Goal: Task Accomplishment & Management: Manage account settings

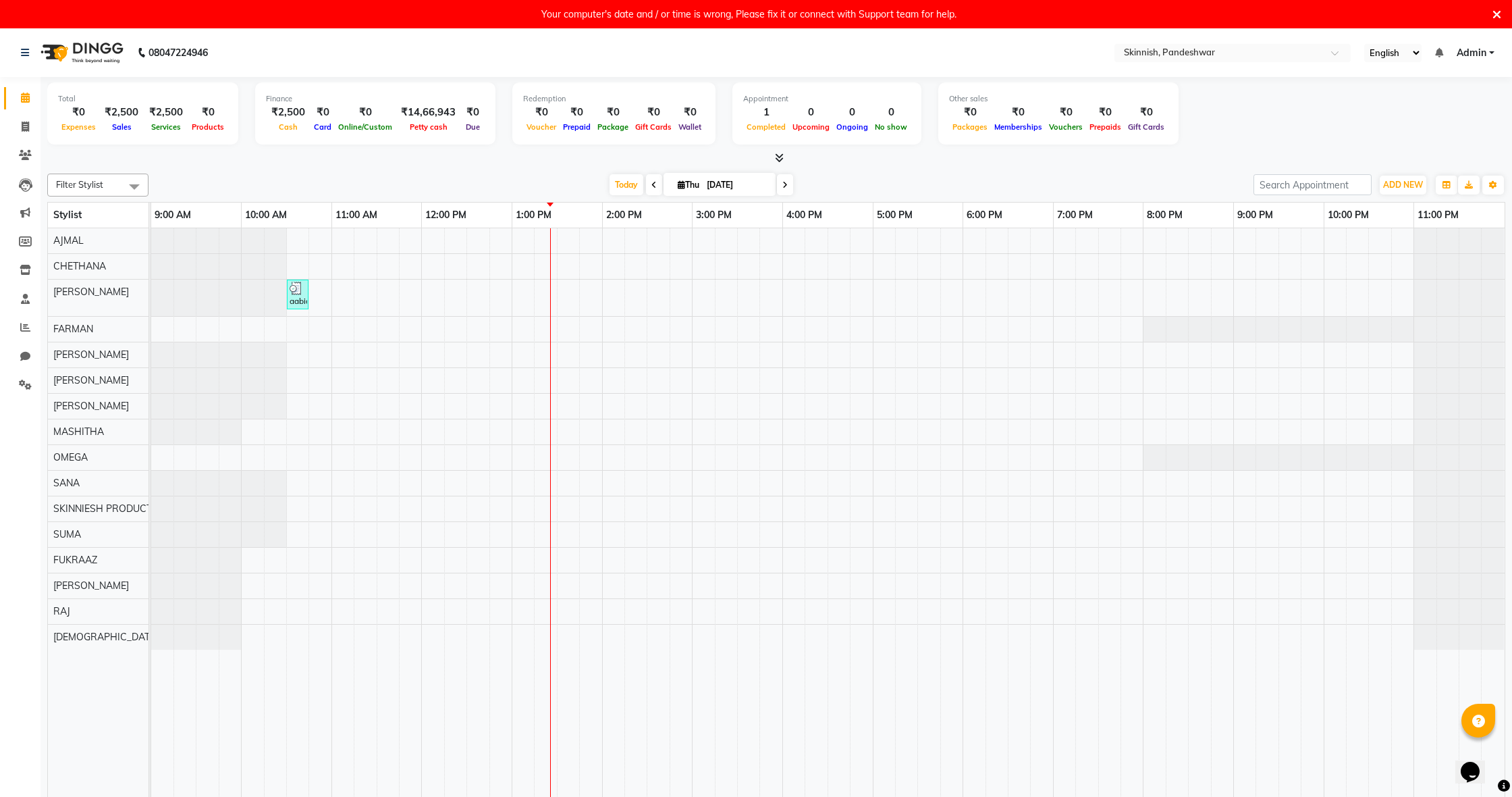
click at [296, 386] on div "aabidha, TK01, 10:30 AM-10:45 AM, Permanent Hair Removal - Facial HairCHIN" at bounding box center [827, 519] width 1353 height 584
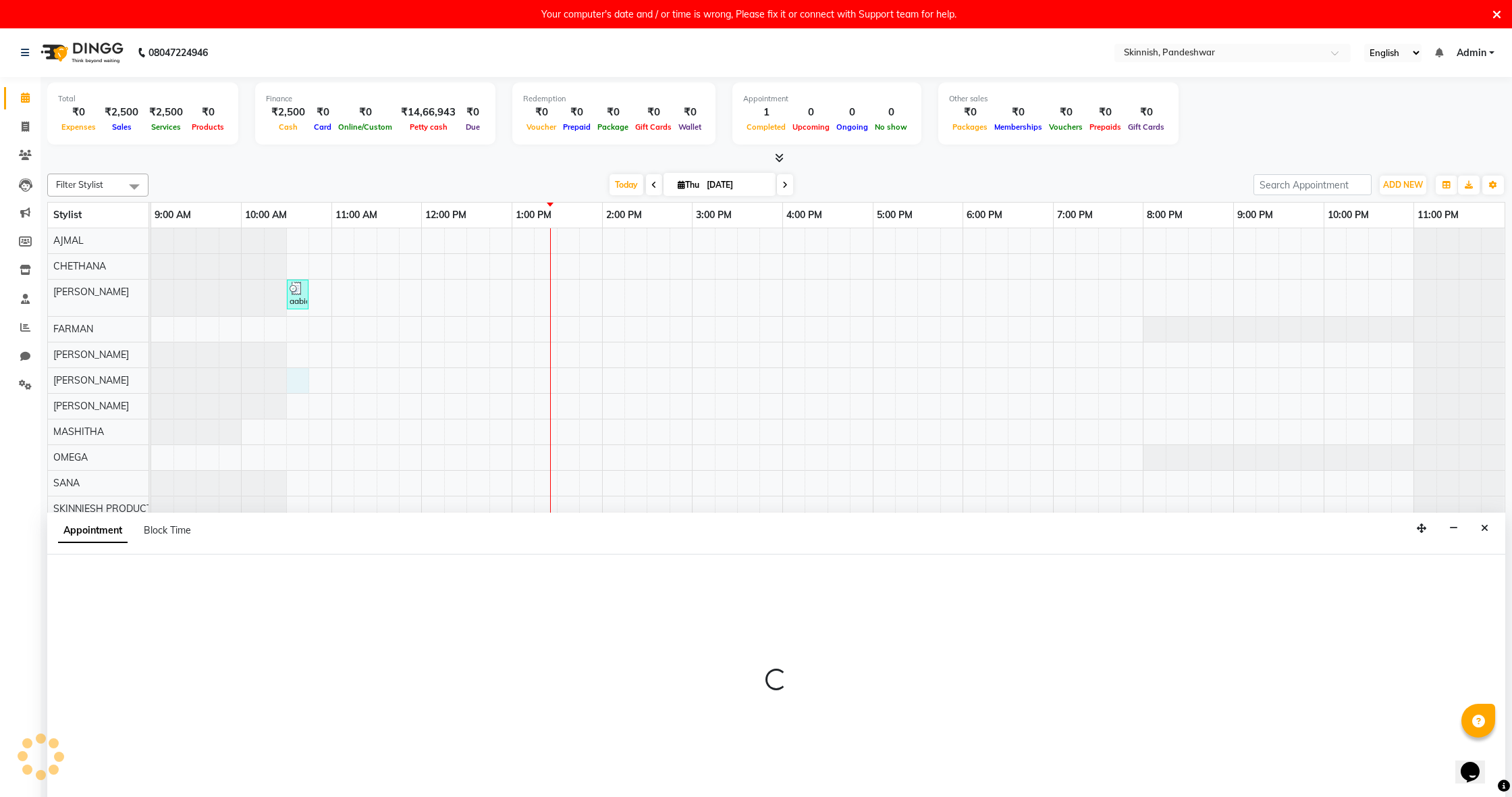
scroll to position [28, 0]
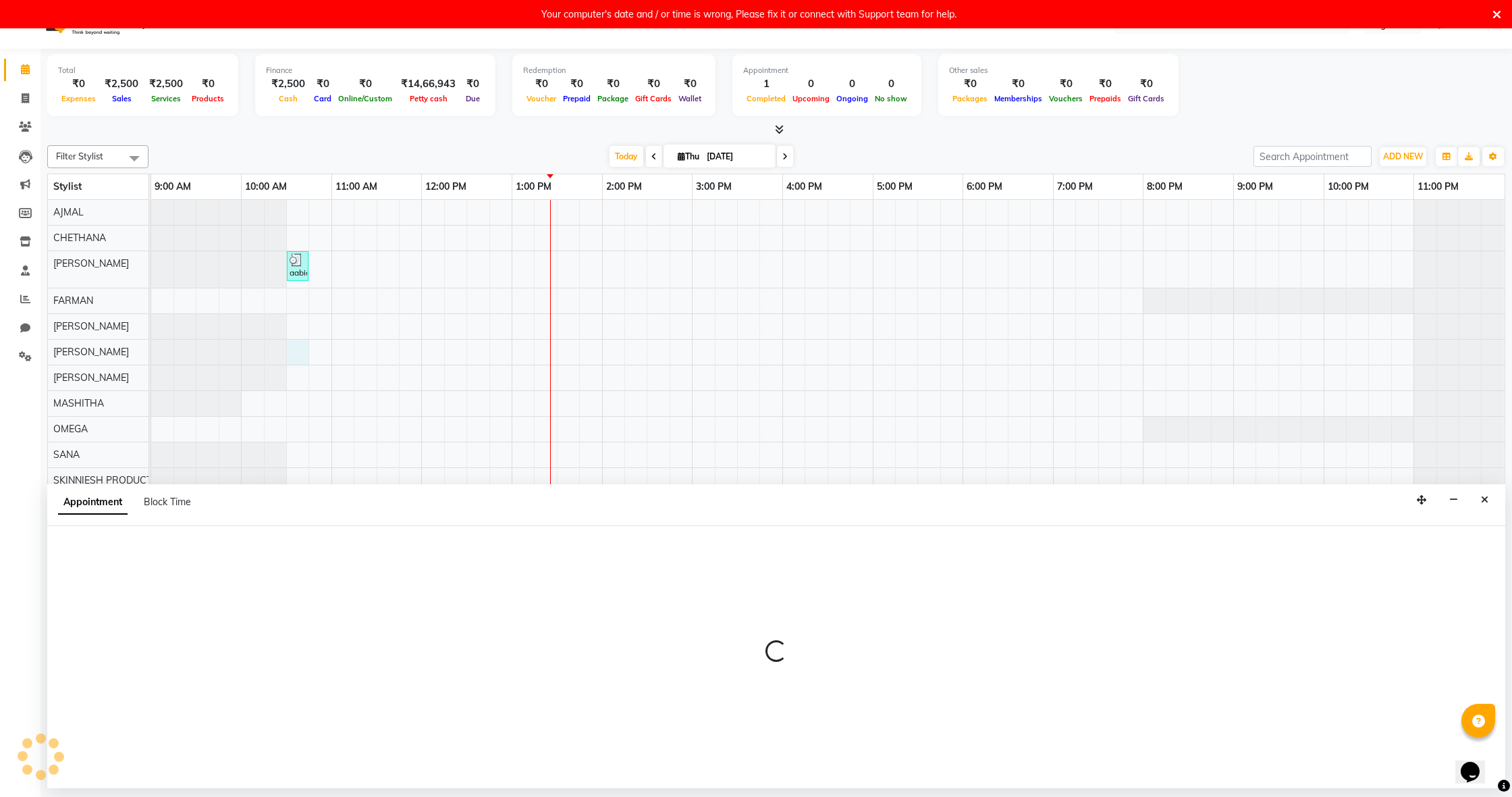
select select "71296"
select select "630"
select select "tentative"
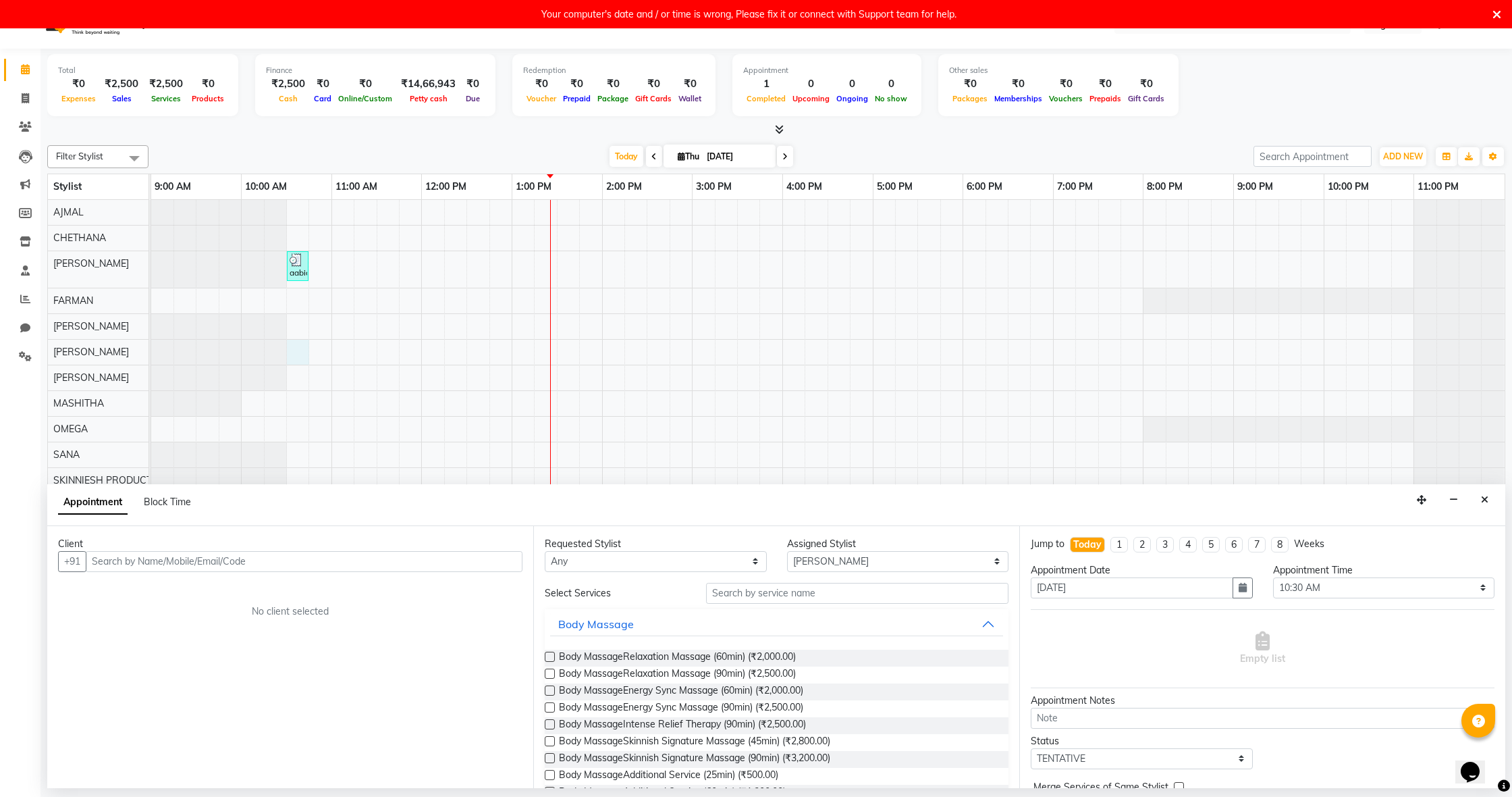
type input "9"
click at [213, 591] on span "(SPA602)" at bounding box center [237, 589] width 48 height 13
type input "9482270096"
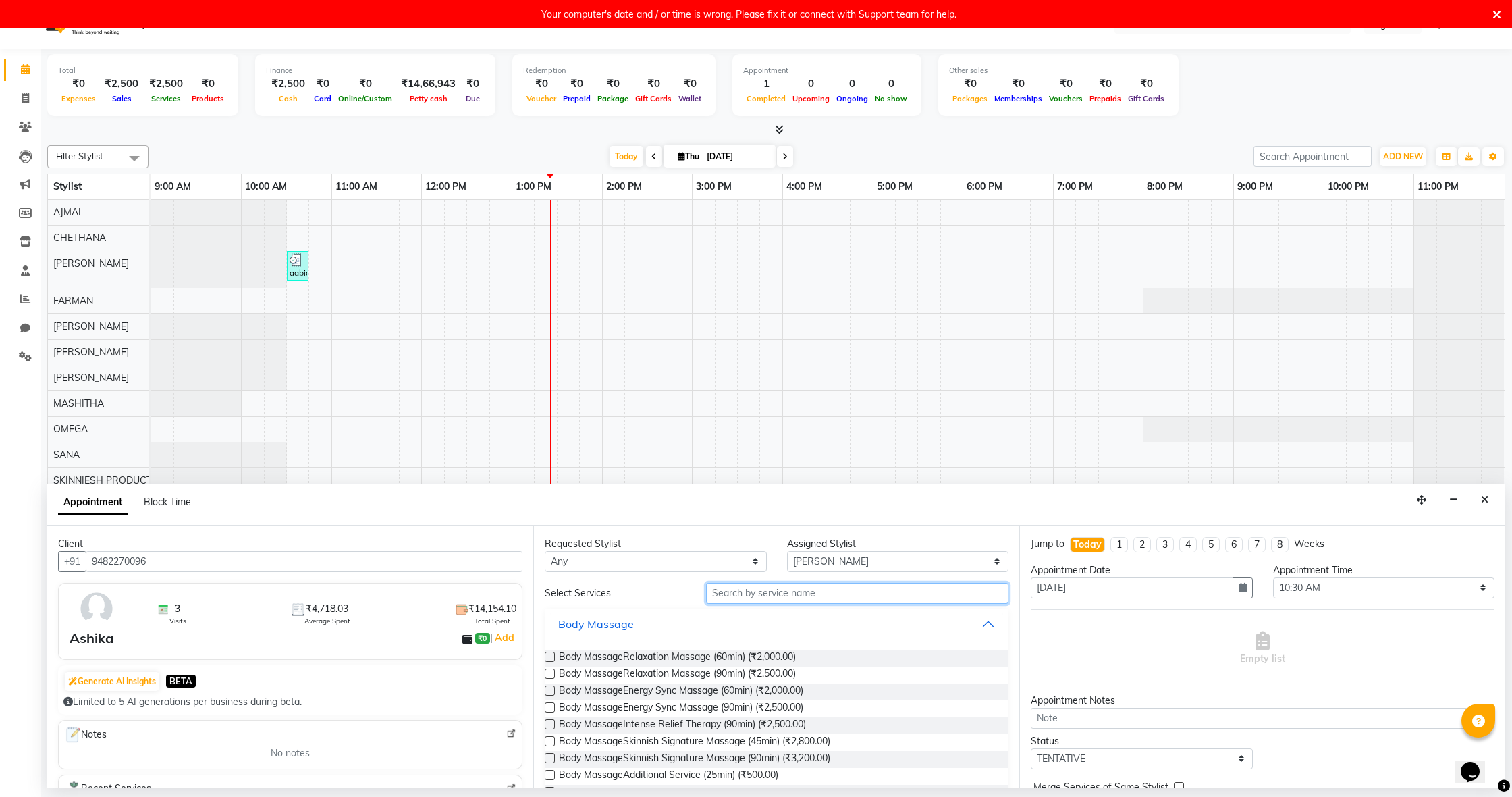
click at [772, 593] on input "text" at bounding box center [857, 593] width 302 height 21
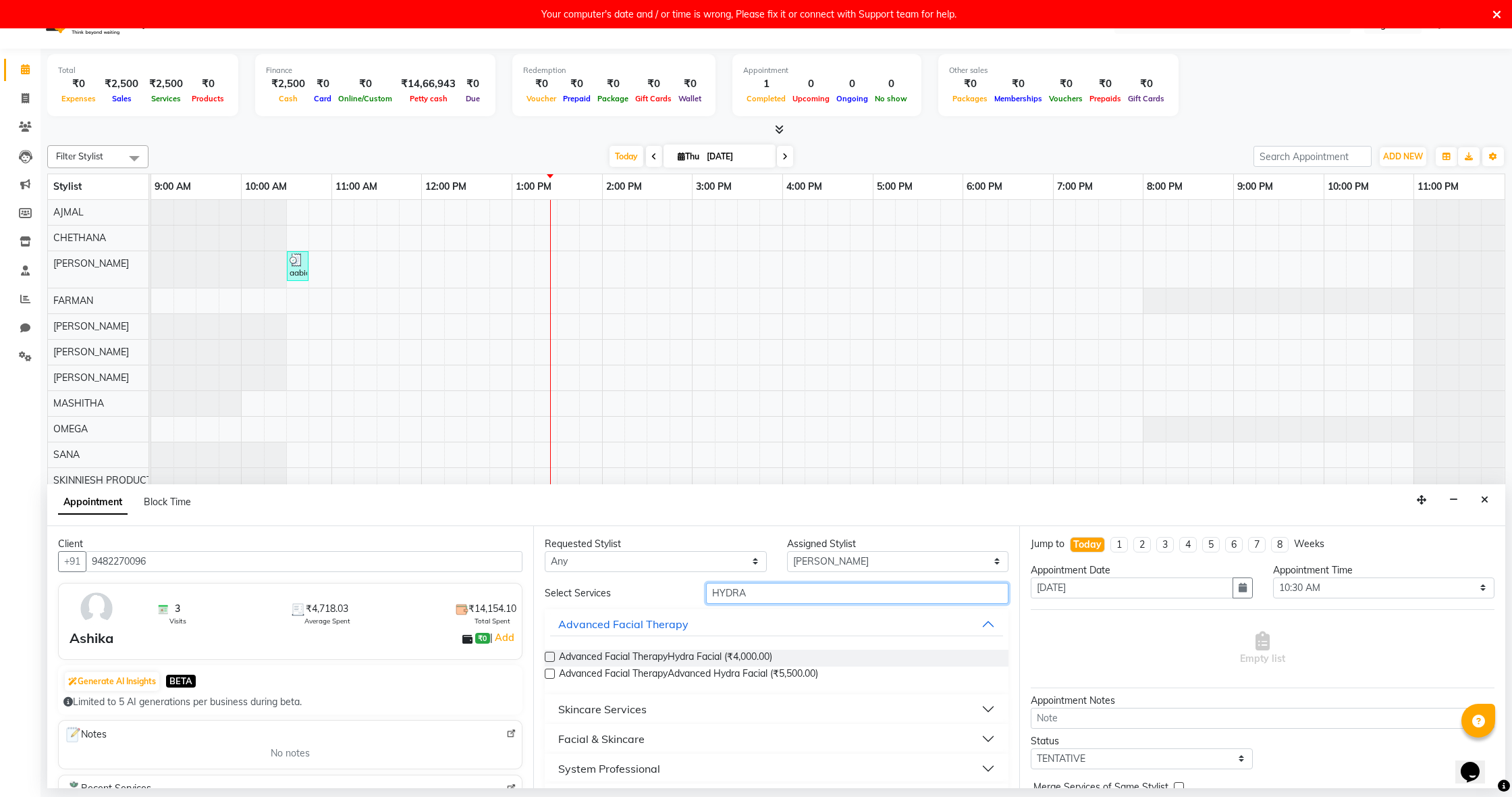
type input "HYDRA"
click at [552, 671] on label at bounding box center [550, 673] width 10 height 10
click at [552, 671] on input "checkbox" at bounding box center [549, 674] width 9 height 9
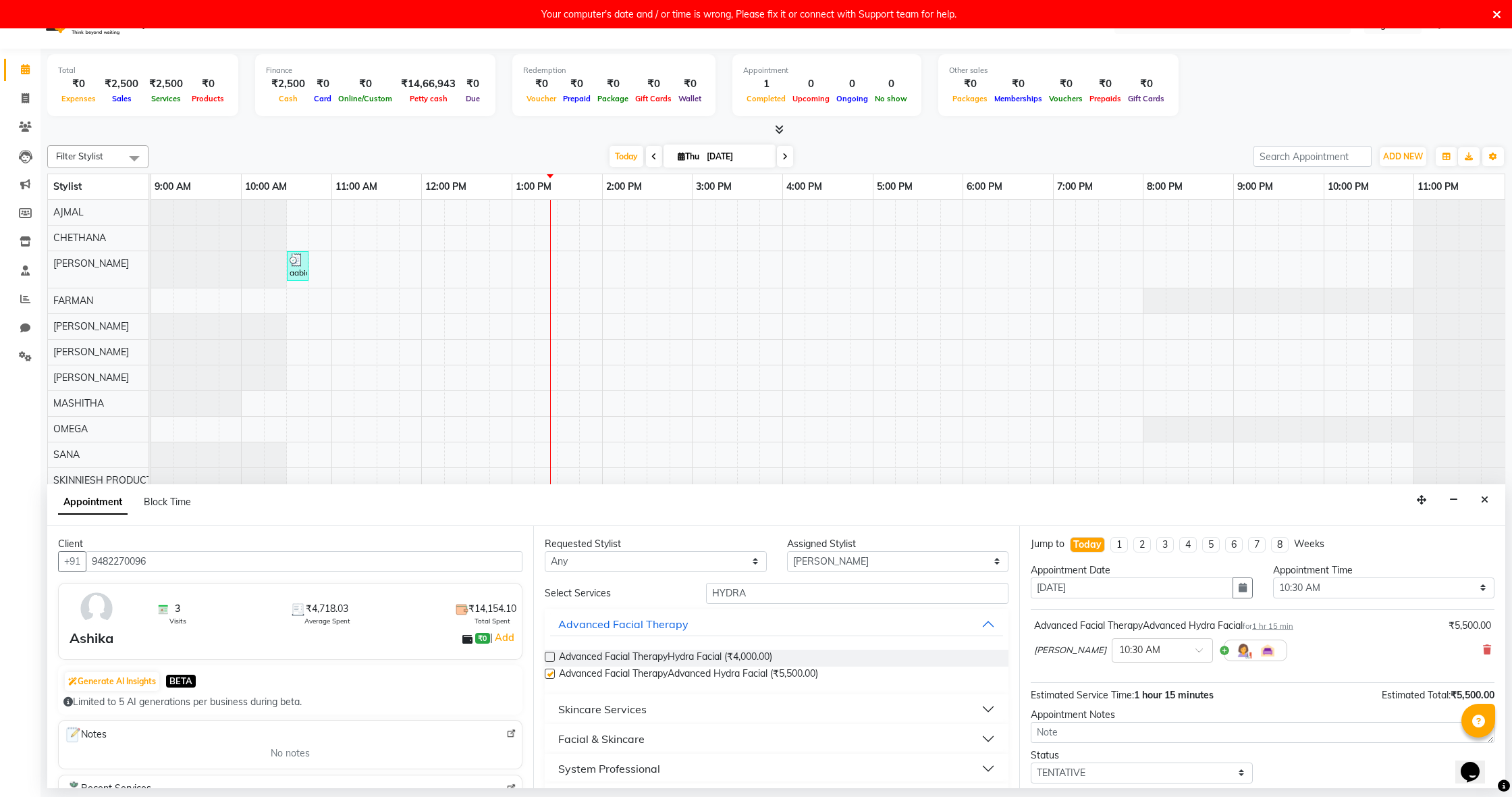
checkbox input "false"
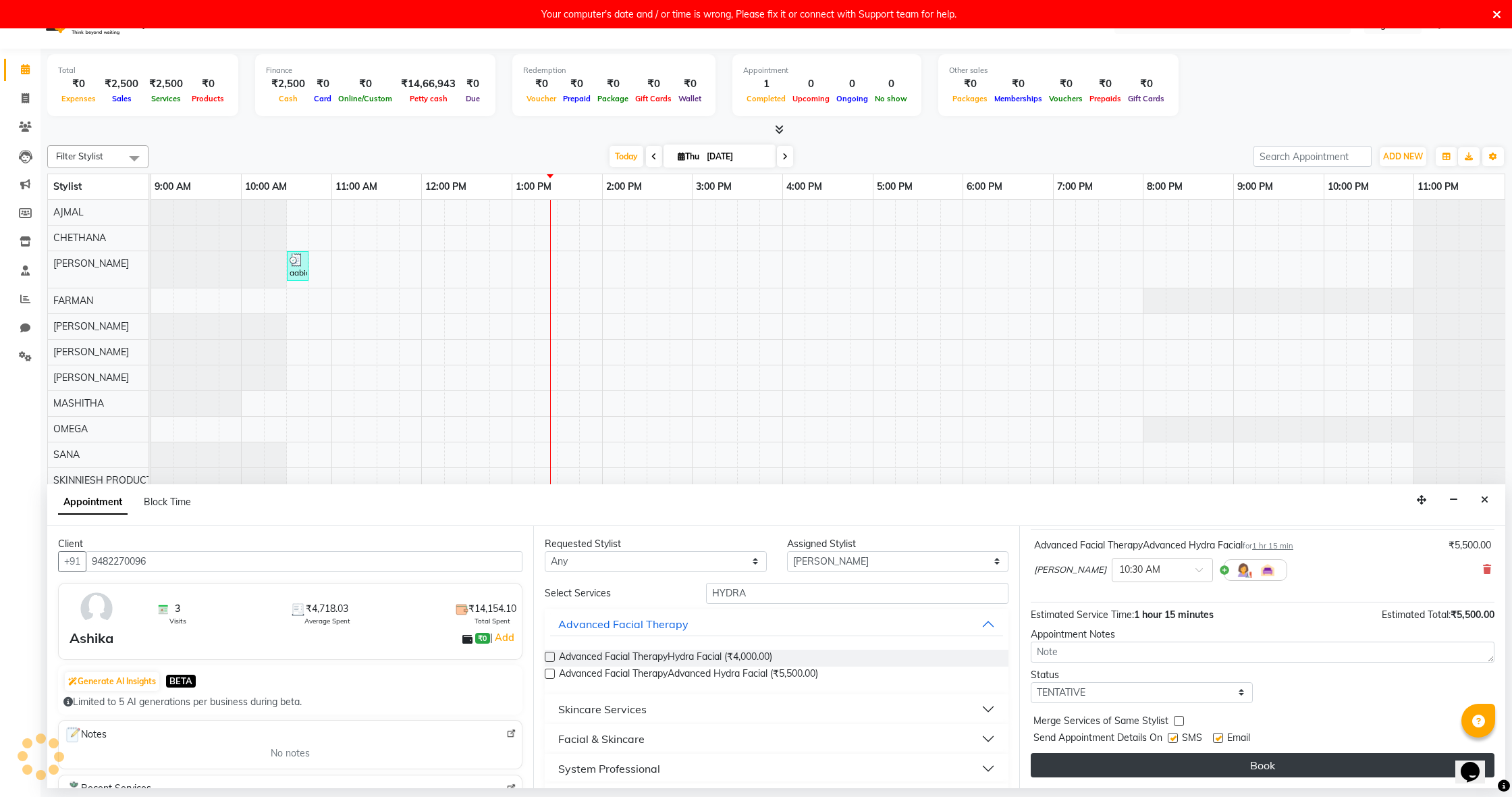
scroll to position [80, 0]
click at [1182, 757] on button "Book" at bounding box center [1262, 764] width 464 height 24
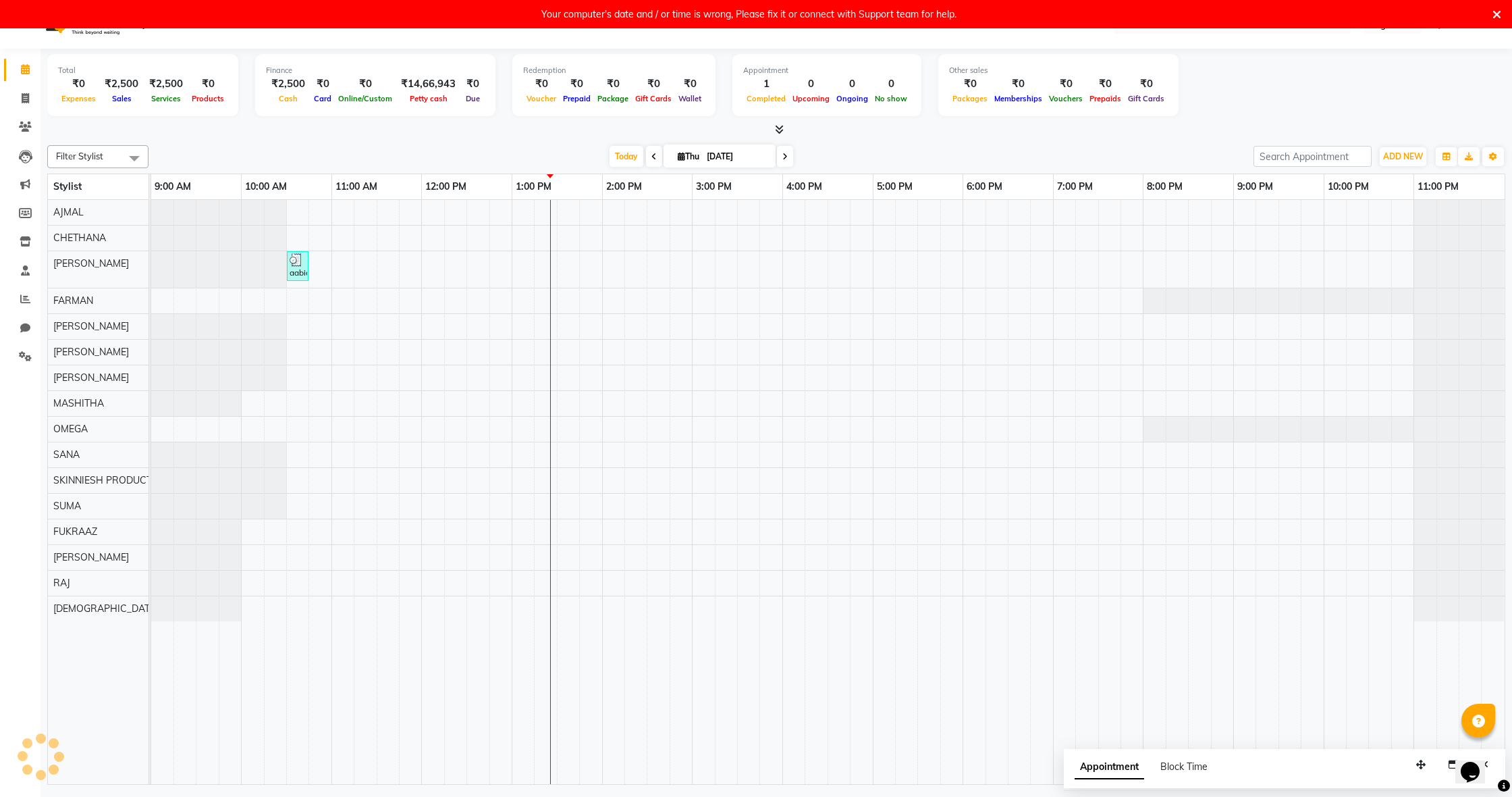
scroll to position [0, 0]
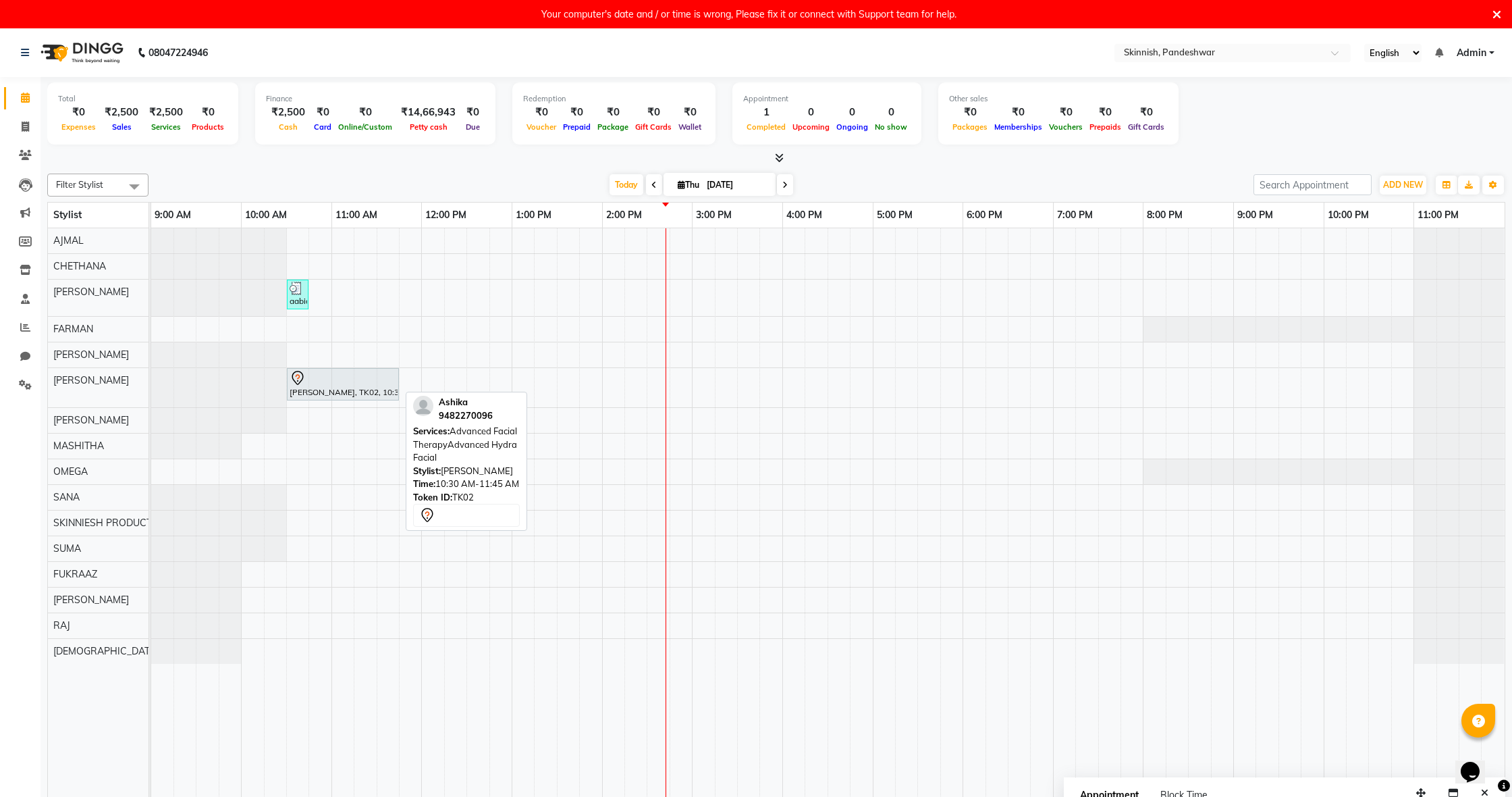
click at [362, 381] on div at bounding box center [342, 378] width 107 height 16
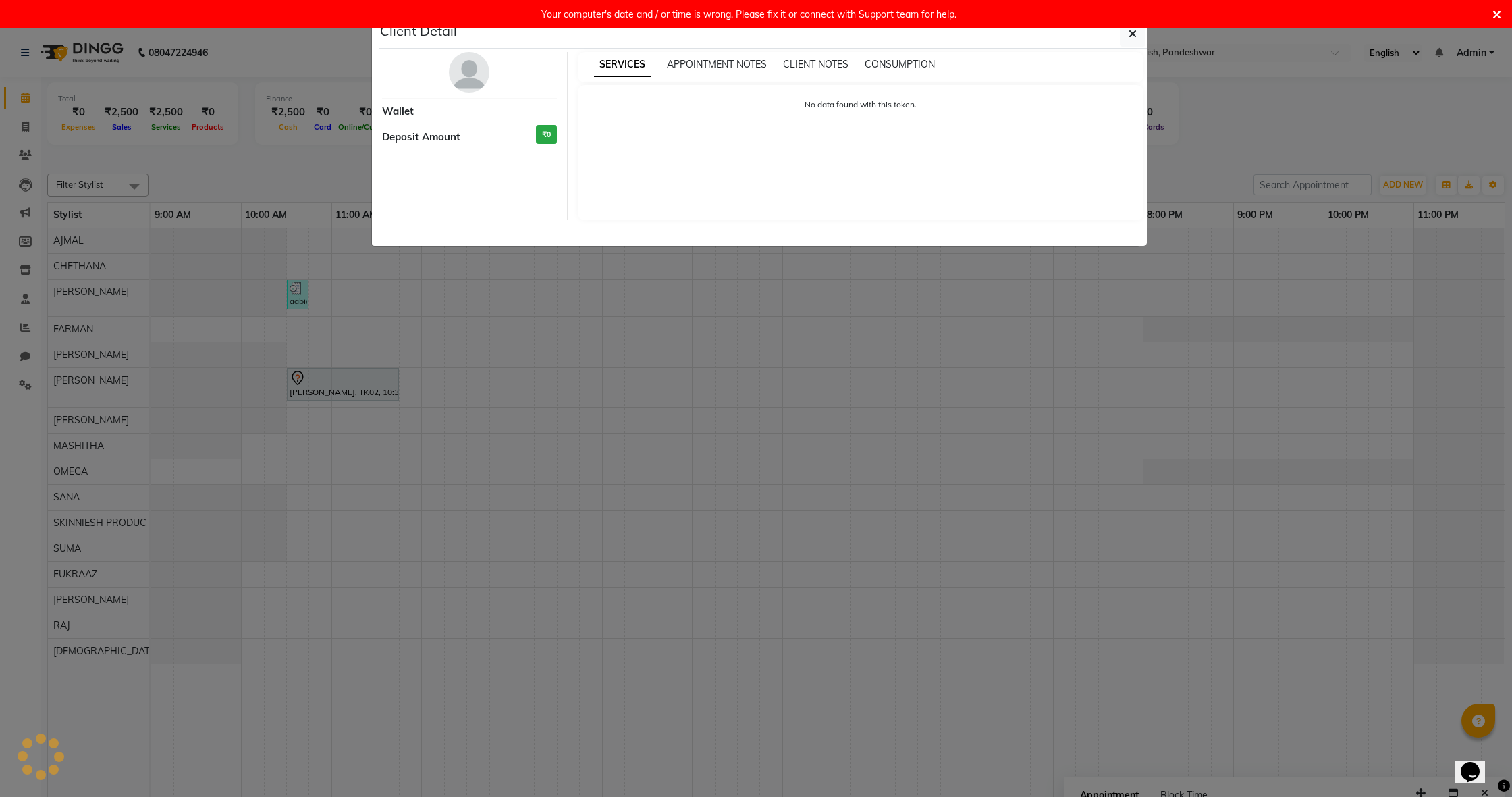
select select "7"
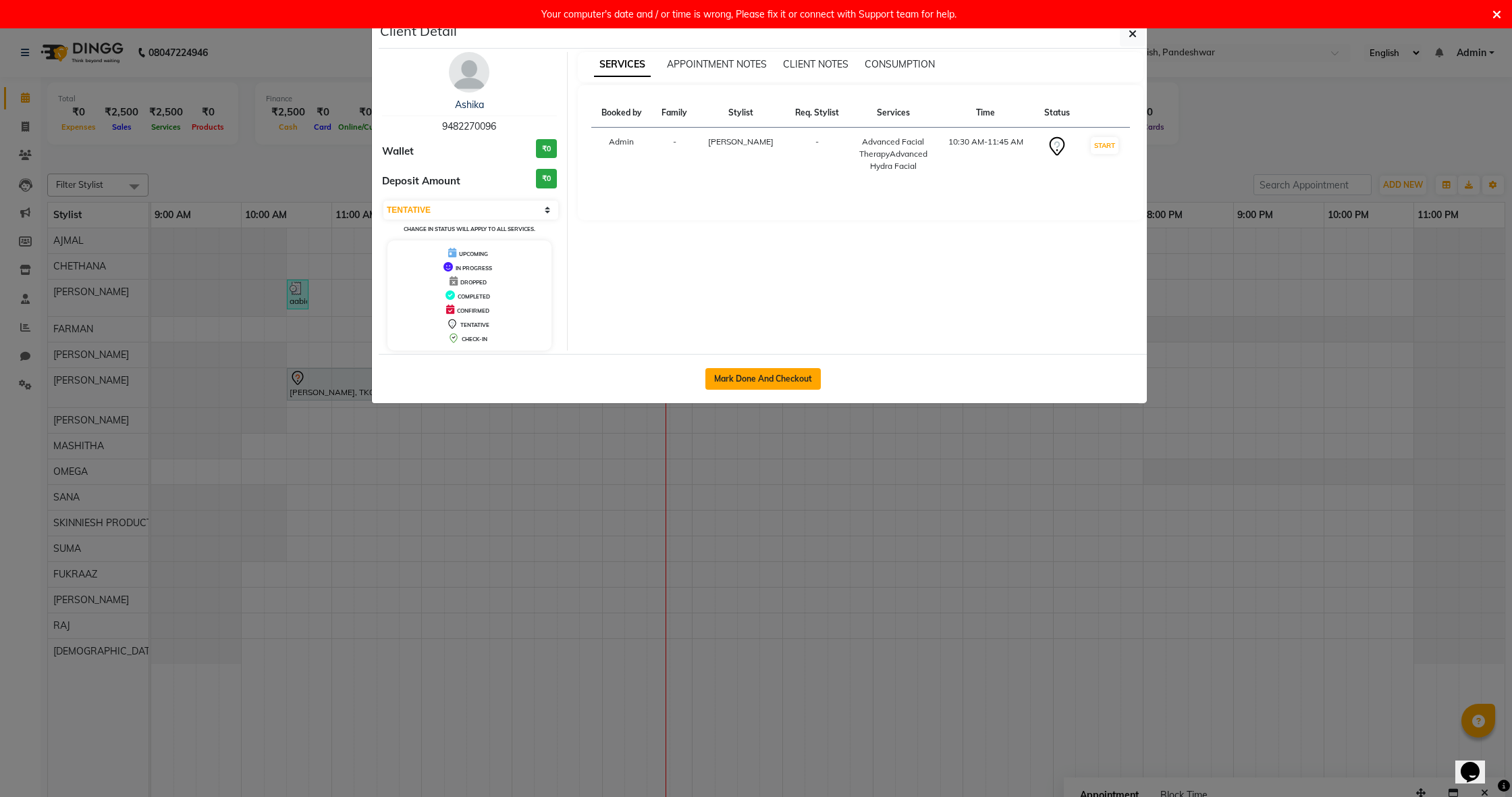
click at [798, 380] on button "Mark Done And Checkout" at bounding box center [763, 379] width 115 height 22
select select "service"
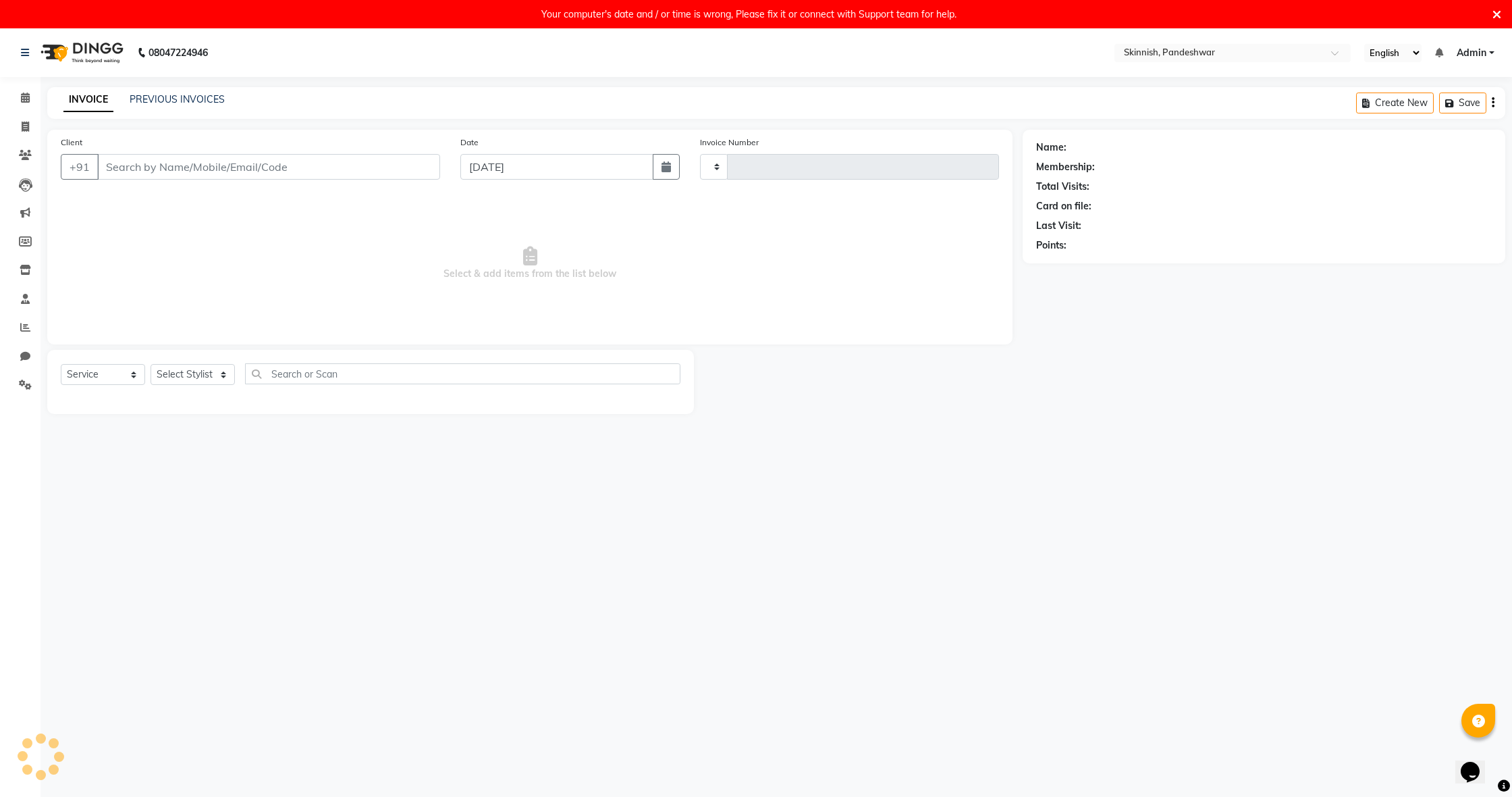
type input "1059"
select select "7886"
type input "9482270096"
select select "71296"
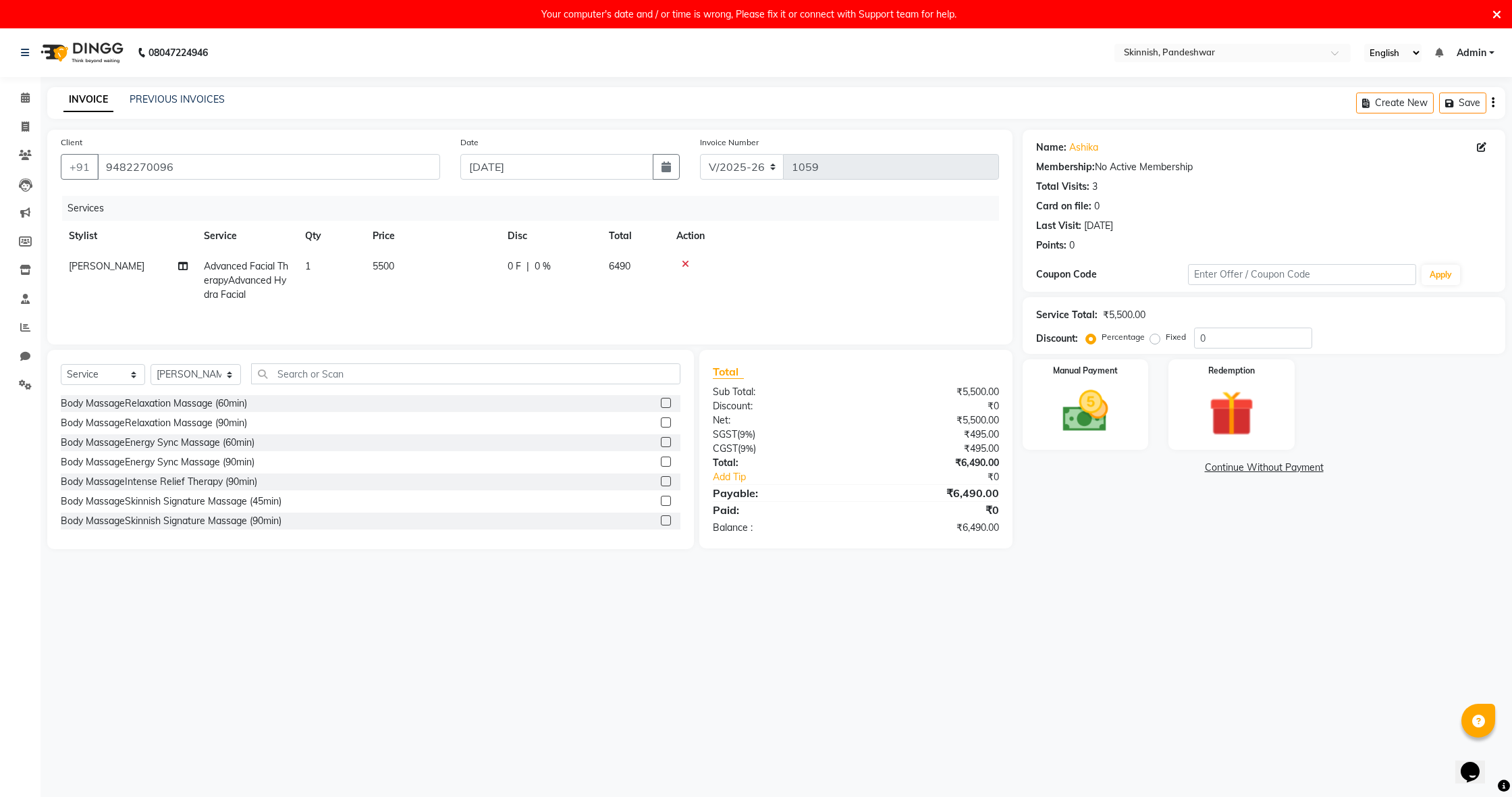
drag, startPoint x: 1154, startPoint y: 334, endPoint x: 1163, endPoint y: 339, distance: 10.3
click at [1166, 335] on label "Fixed" at bounding box center [1176, 337] width 20 height 12
click at [1154, 335] on input "Fixed" at bounding box center [1158, 337] width 9 height 9
radio input "true"
click at [1231, 341] on input "0" at bounding box center [1253, 337] width 118 height 21
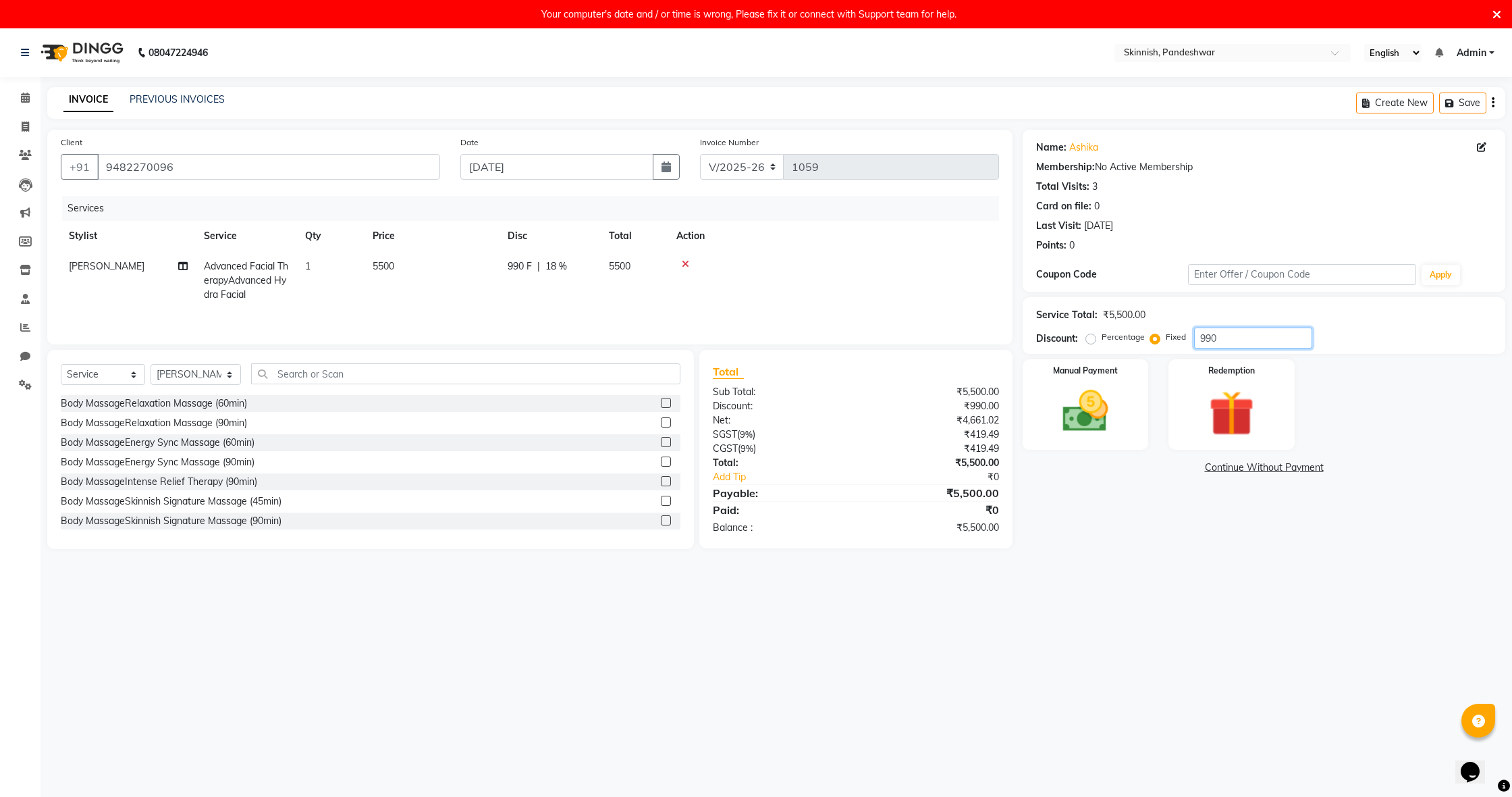
type input "990"
click at [363, 376] on input "text" at bounding box center [466, 373] width 429 height 21
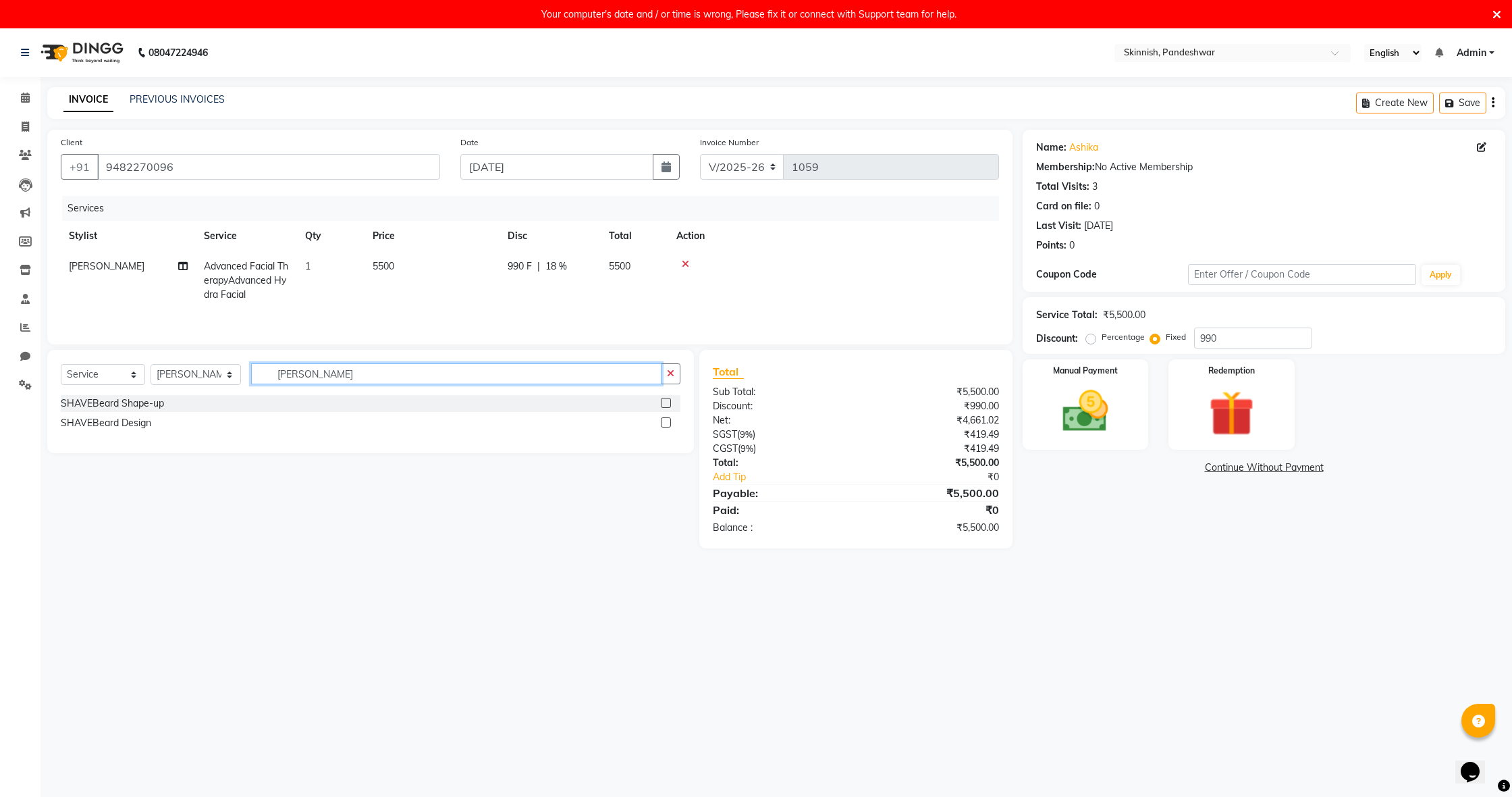
type input "[PERSON_NAME]"
click at [233, 404] on div "SHAVEBeard Shape-up" at bounding box center [370, 404] width 620 height 17
click at [664, 399] on label at bounding box center [665, 402] width 10 height 10
click at [664, 399] on input "checkbox" at bounding box center [665, 403] width 9 height 9
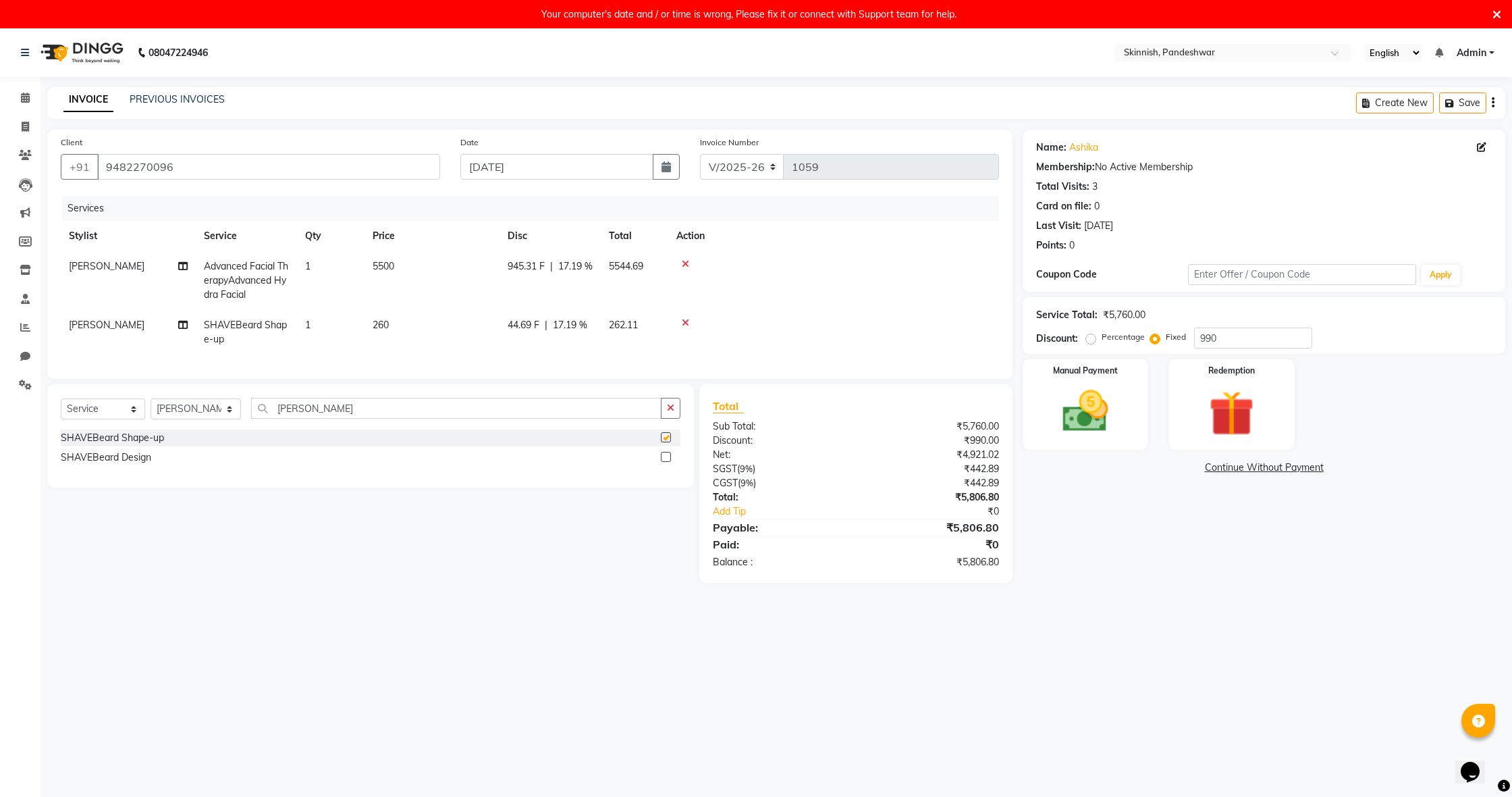
checkbox input "false"
click at [1251, 341] on input "990" at bounding box center [1253, 337] width 118 height 21
type input "9"
drag, startPoint x: 1133, startPoint y: 413, endPoint x: 1165, endPoint y: 441, distance: 42.5
click at [1133, 414] on div "Manual Payment" at bounding box center [1084, 404] width 125 height 90
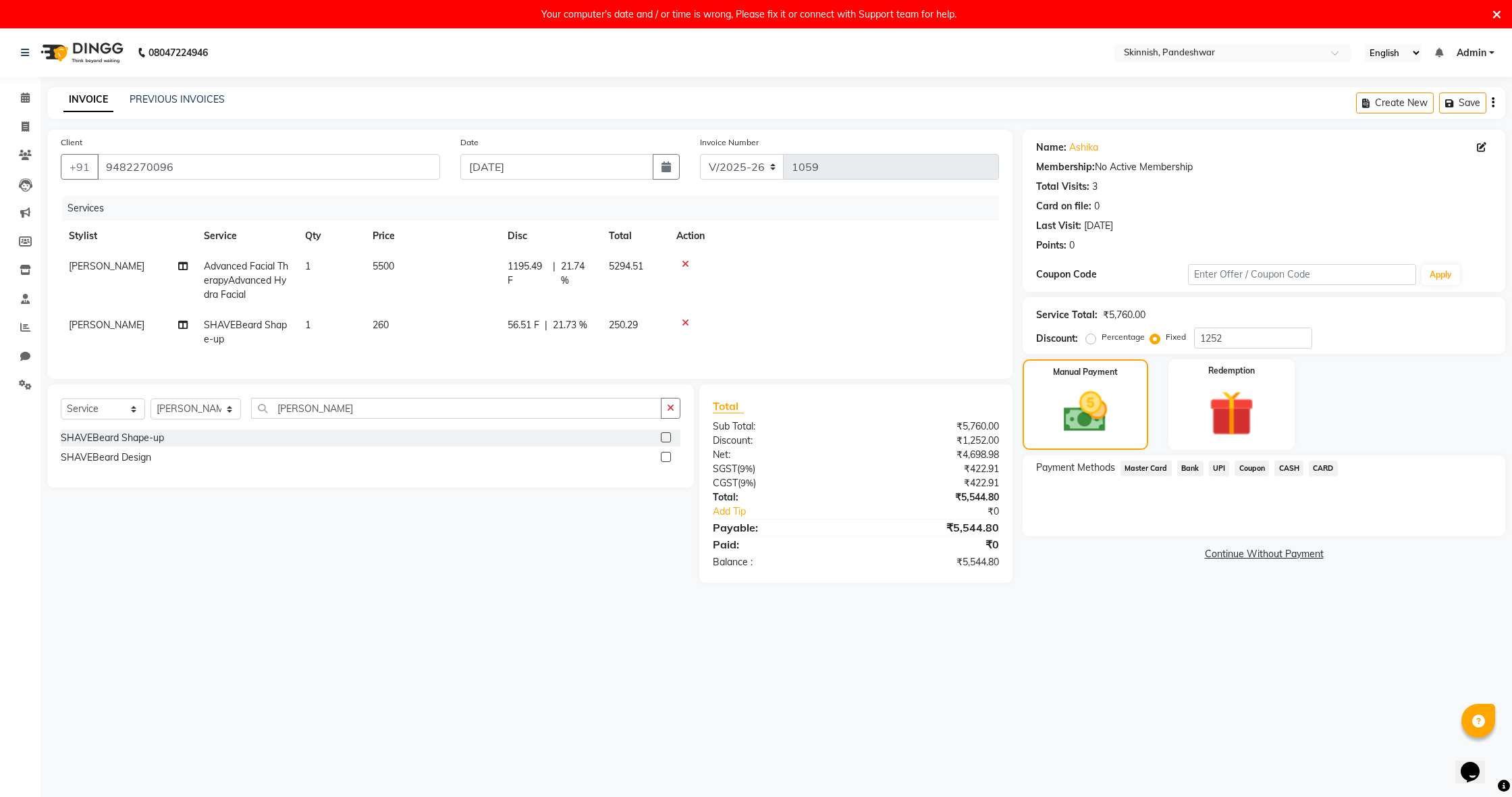
click at [1215, 469] on span "UPI" at bounding box center [1219, 468] width 21 height 16
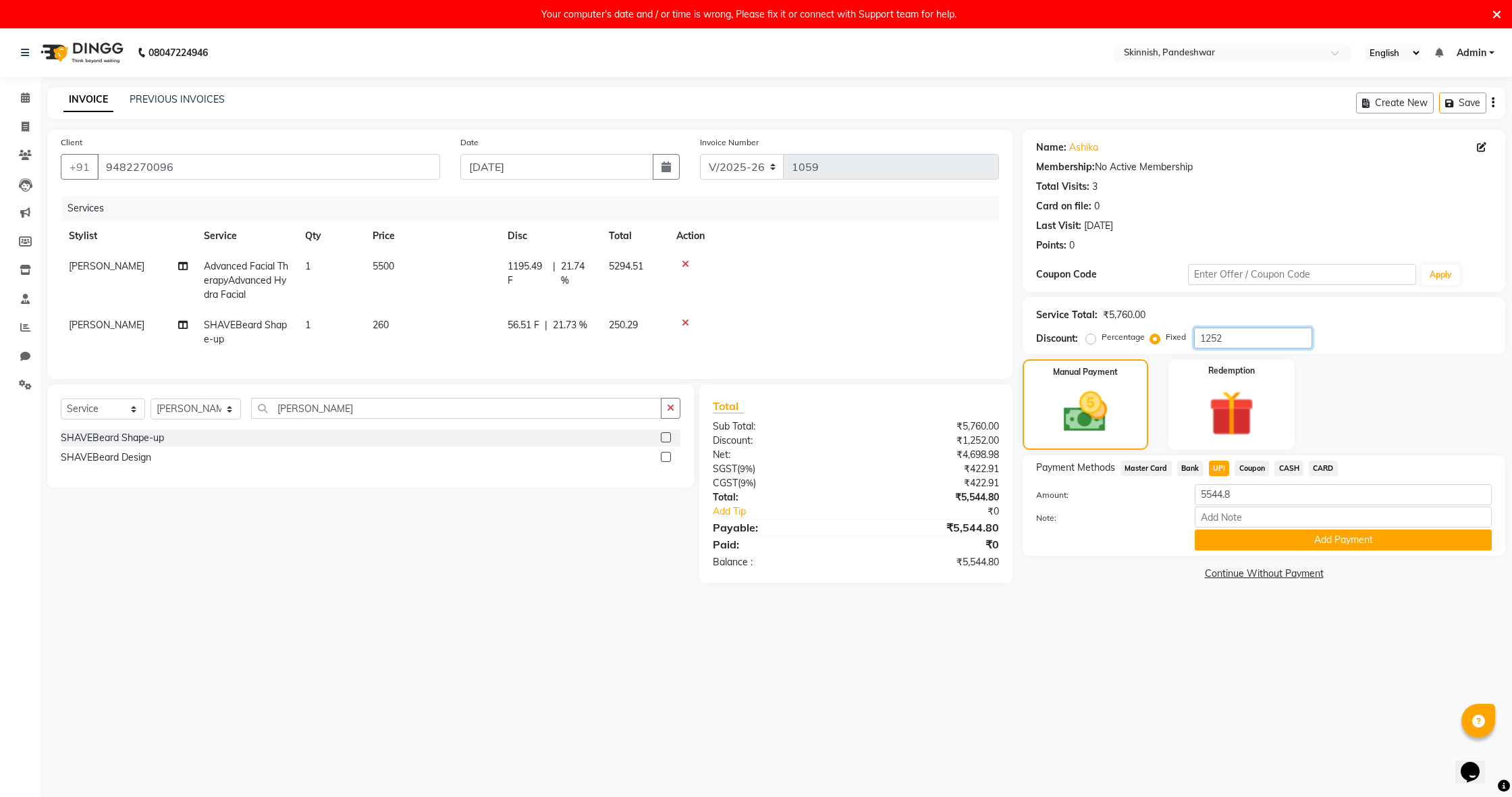
click at [1240, 334] on input "1252" at bounding box center [1253, 337] width 118 height 21
type input "1"
click at [1290, 468] on span "CASH" at bounding box center [1288, 468] width 29 height 16
type input "6796.8"
click at [1241, 326] on div "Service Total: ₹5,760.00 Discount: Percentage Fixed" at bounding box center [1264, 325] width 456 height 46
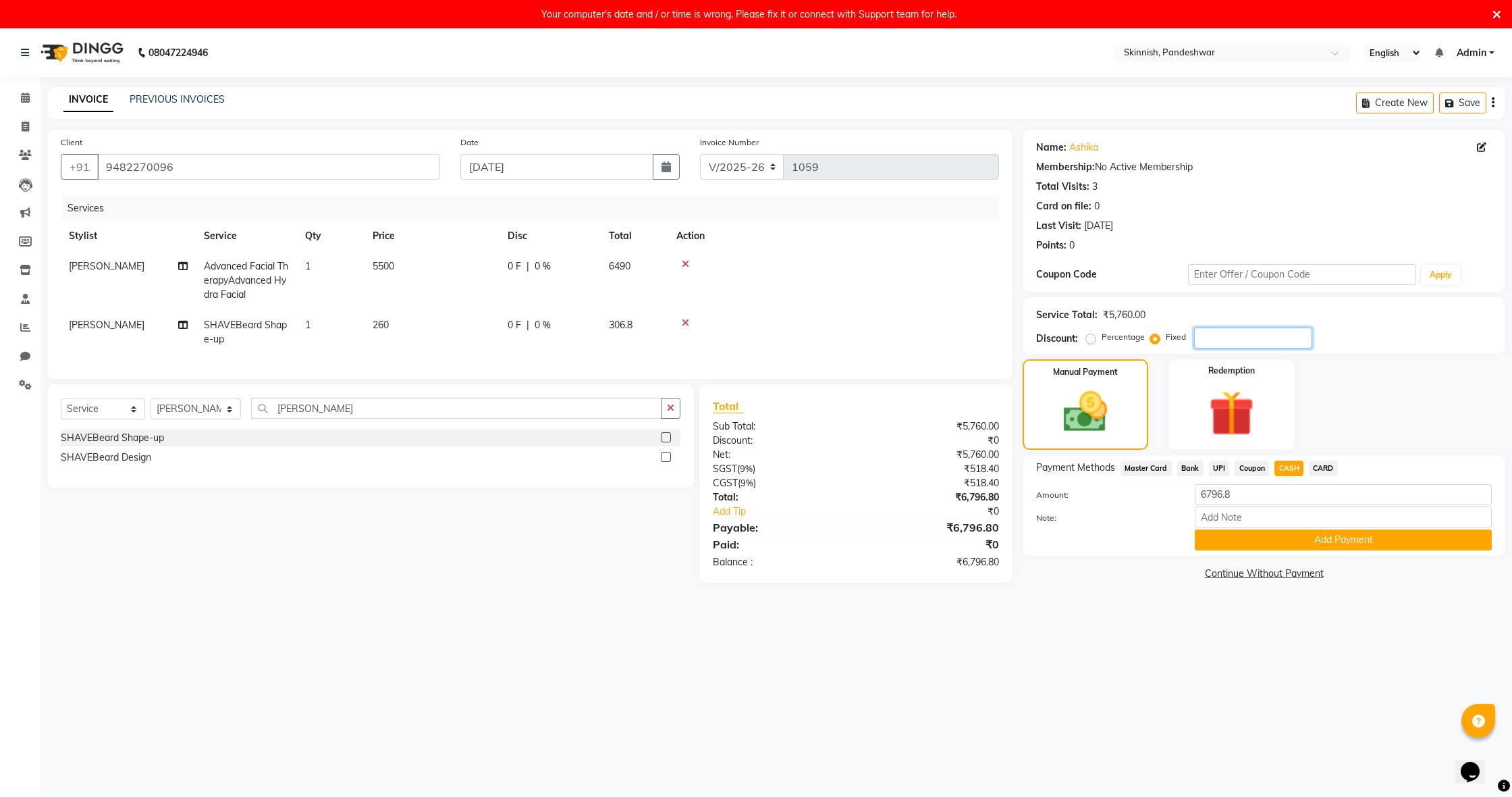
click at [1238, 337] on input "number" at bounding box center [1253, 337] width 118 height 21
type input "1296"
drag, startPoint x: 1248, startPoint y: 469, endPoint x: 1254, endPoint y: 469, distance: 6.0
click at [1248, 470] on span "Coupon" at bounding box center [1252, 468] width 34 height 16
type input "5500.8"
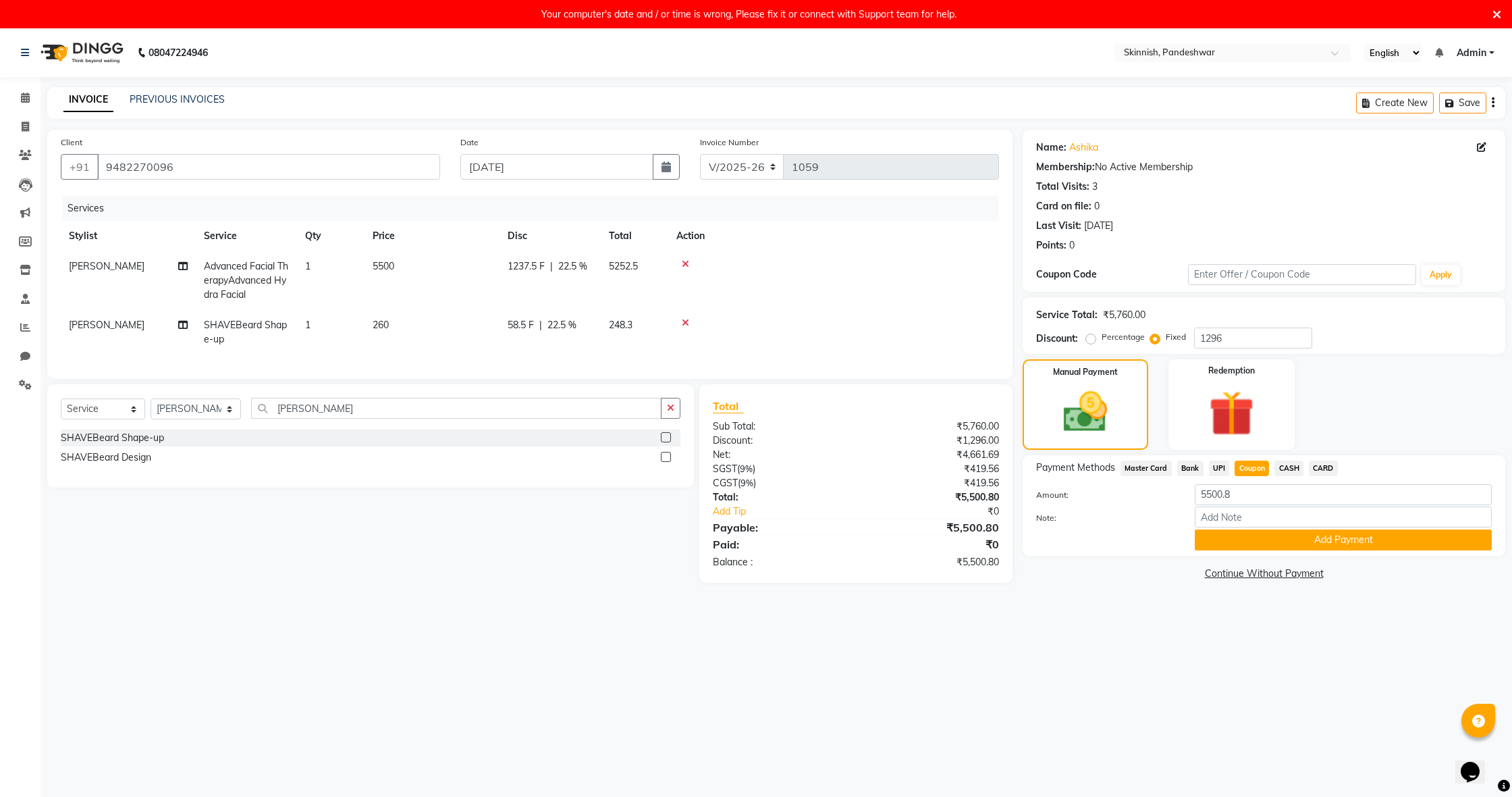
drag, startPoint x: 1283, startPoint y: 464, endPoint x: 1276, endPoint y: 464, distance: 7.0
click at [1280, 465] on span "CASH" at bounding box center [1288, 468] width 29 height 16
click at [1322, 541] on button "Add Payment" at bounding box center [1343, 540] width 297 height 21
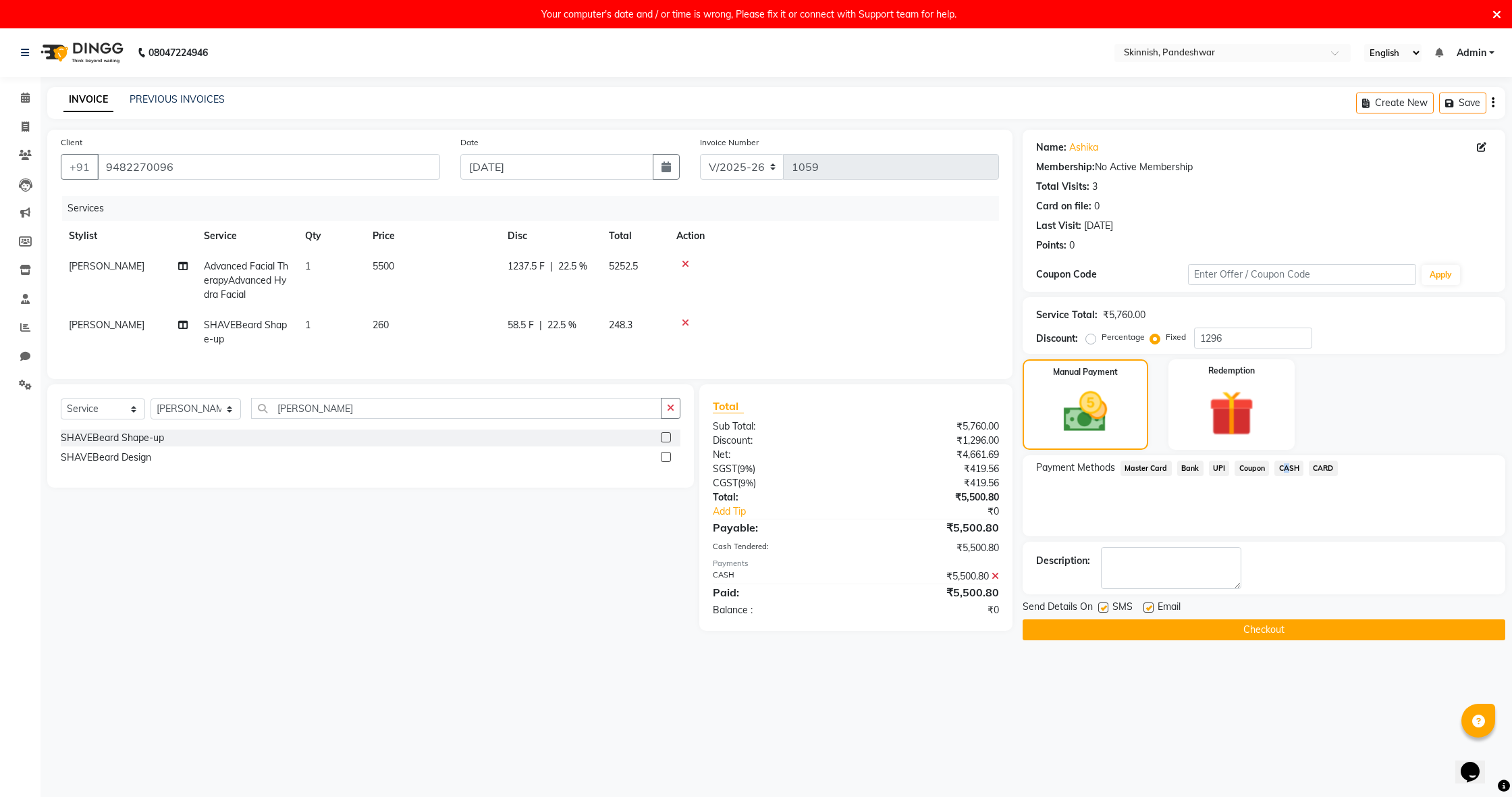
click at [1327, 627] on button "Checkout" at bounding box center [1263, 629] width 483 height 21
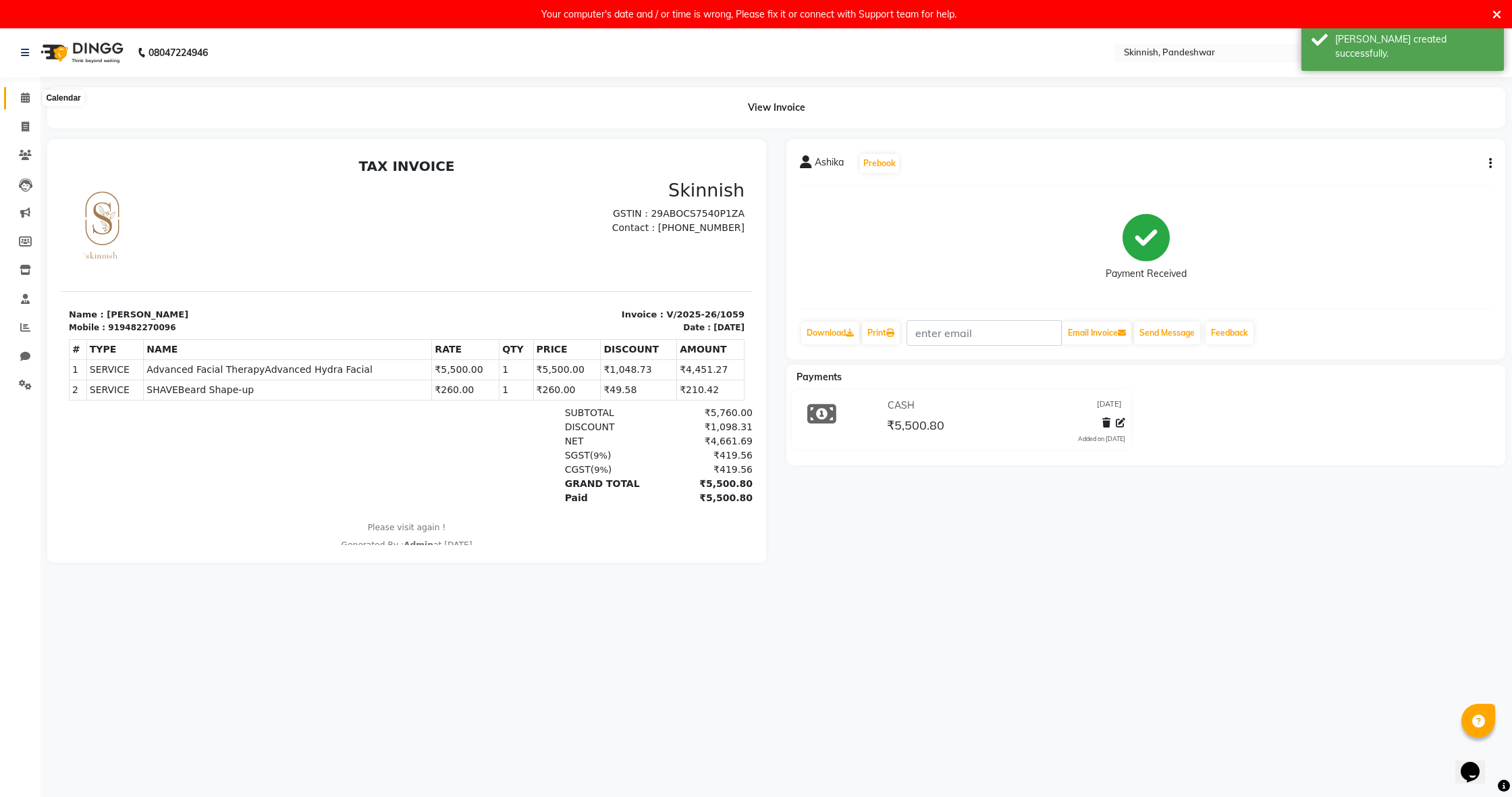
click at [25, 93] on icon at bounding box center [25, 97] width 9 height 10
